Goal: Task Accomplishment & Management: Use online tool/utility

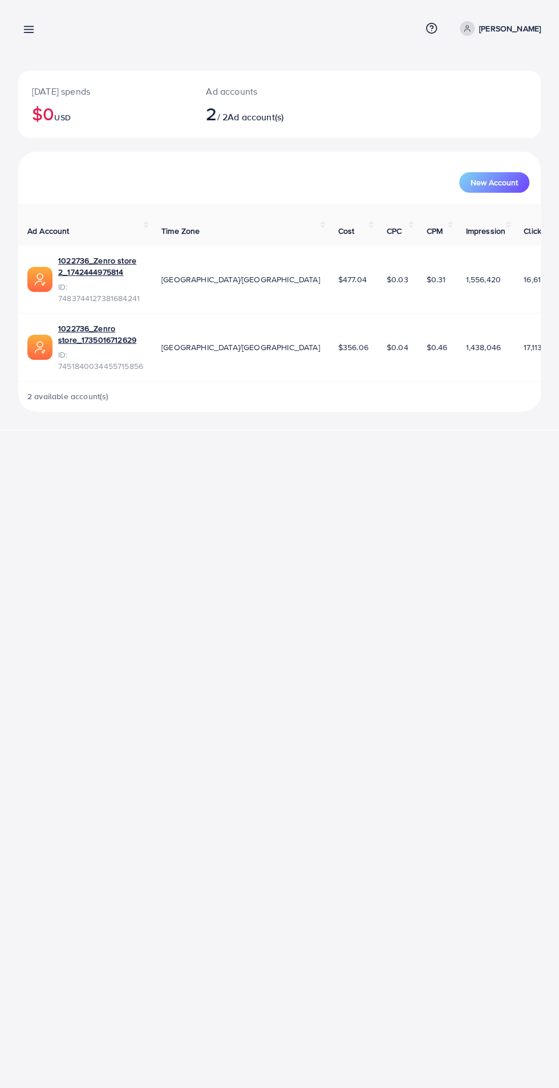
click at [23, 28] on icon at bounding box center [29, 29] width 12 height 12
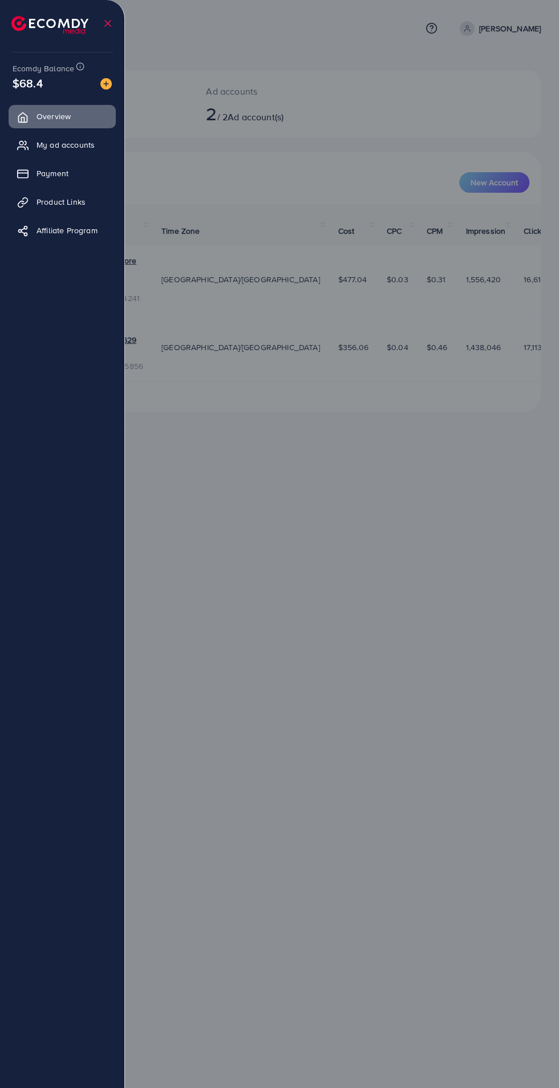
click at [42, 198] on span "Product Links" at bounding box center [60, 201] width 49 height 11
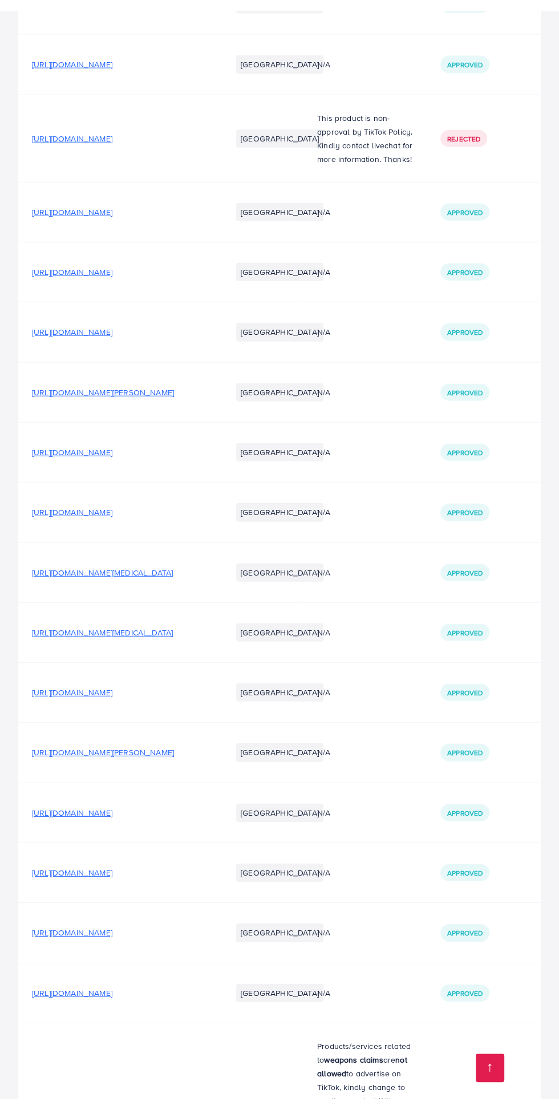
scroll to position [5384, 0]
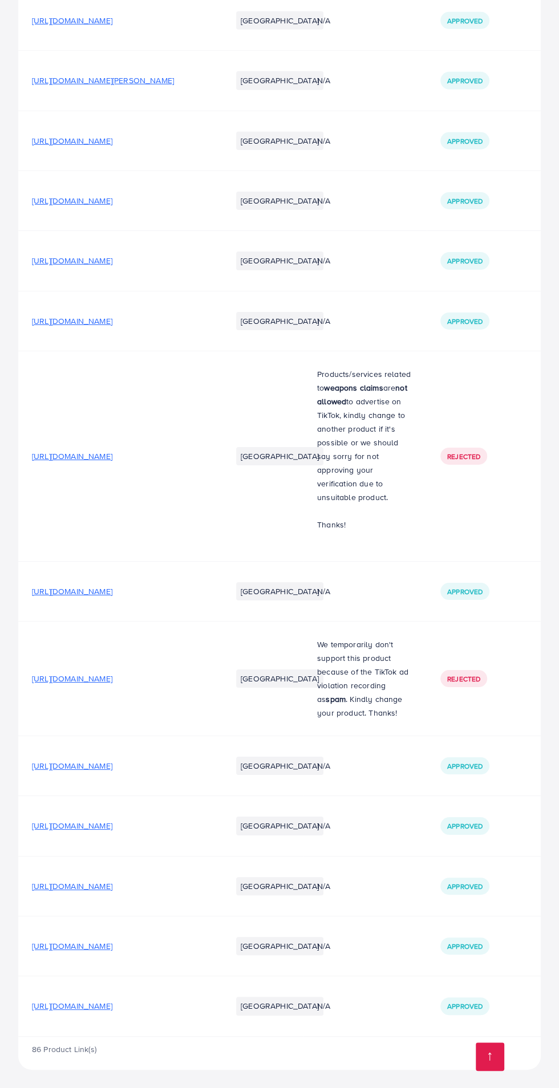
click at [112, 1012] on span "[URL][DOMAIN_NAME]" at bounding box center [72, 1005] width 80 height 11
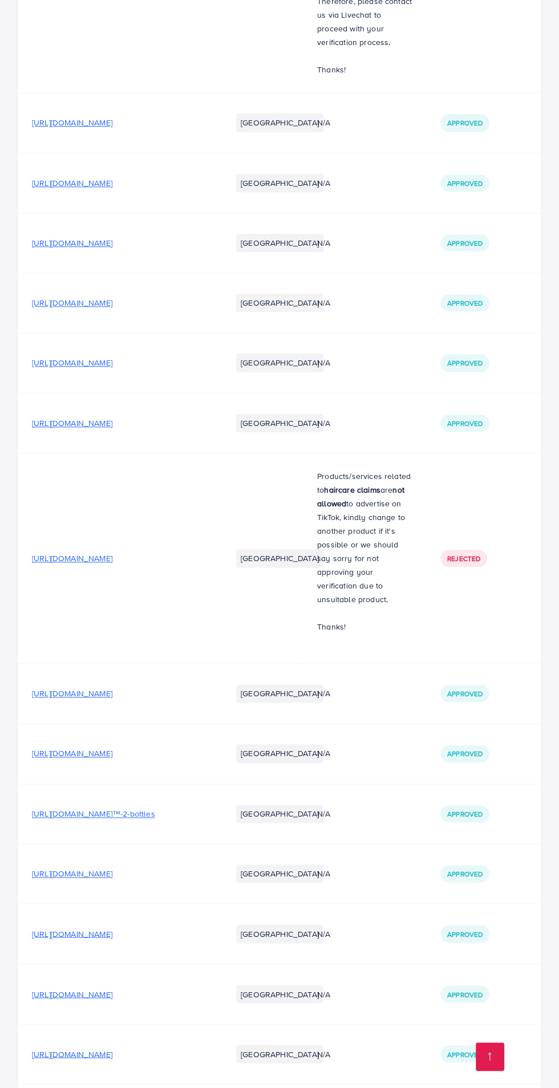
scroll to position [0, 0]
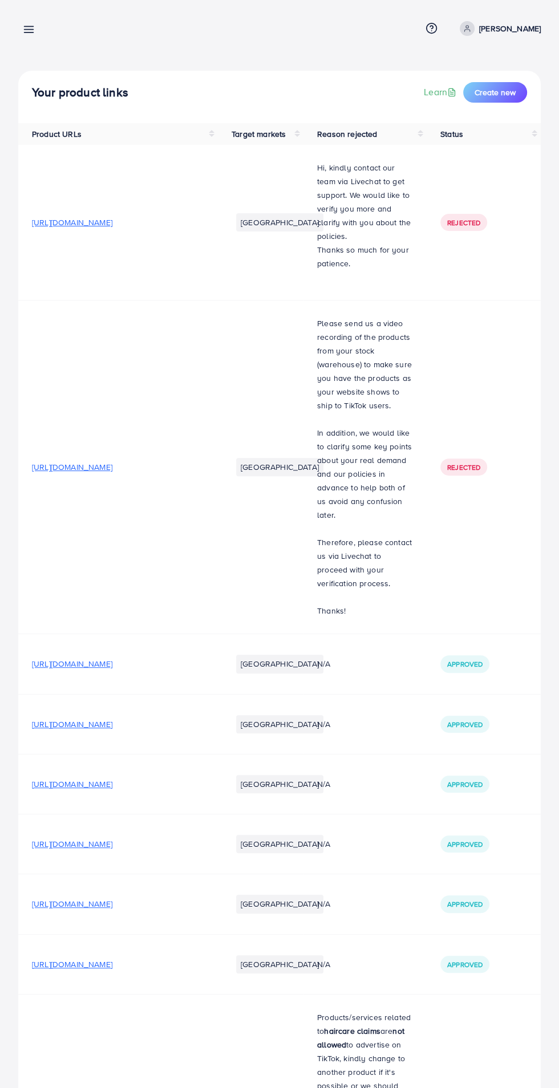
click at [29, 27] on line at bounding box center [29, 27] width 9 height 0
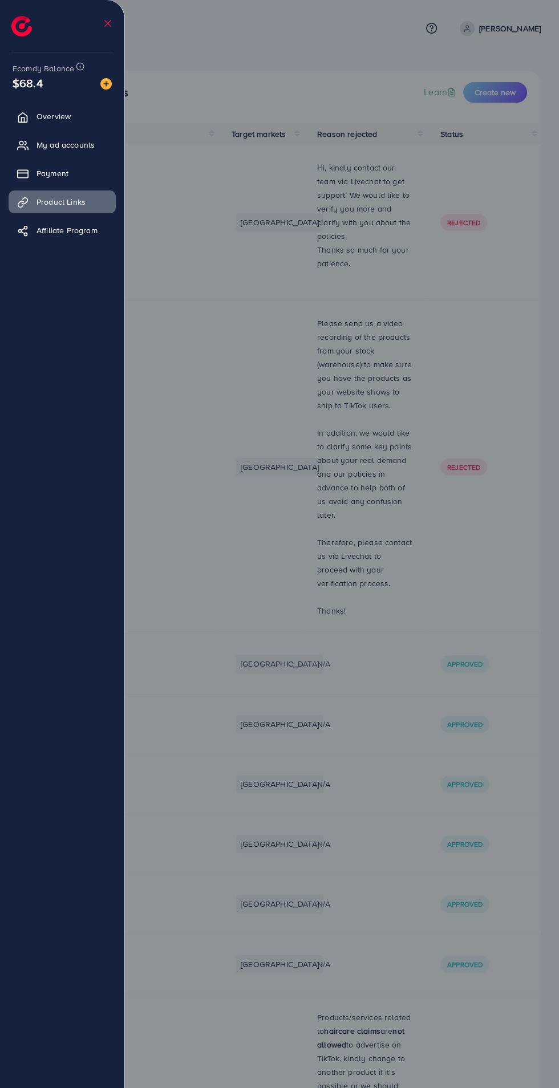
click at [87, 144] on span "My ad accounts" at bounding box center [65, 144] width 58 height 11
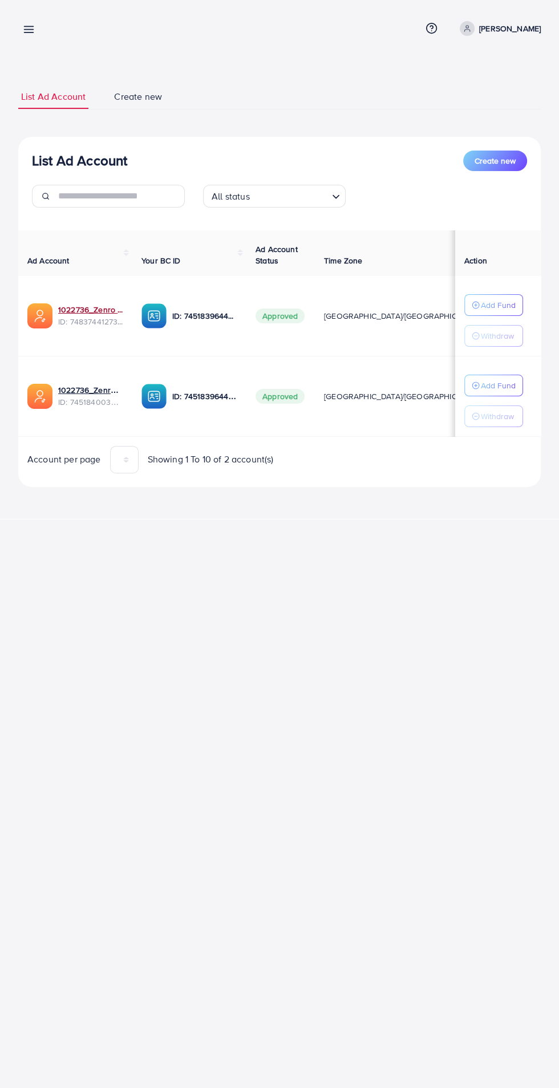
click at [96, 309] on link "1022736_Zenro store 2_1742444975814" at bounding box center [90, 309] width 65 height 11
